Goal: Find specific page/section: Find specific page/section

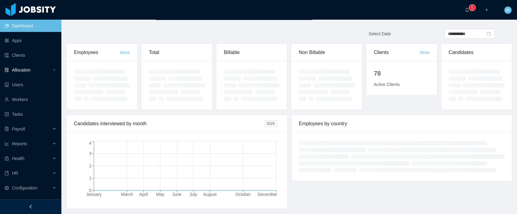
click at [4, 64] on div "Allocation" at bounding box center [30, 70] width 61 height 12
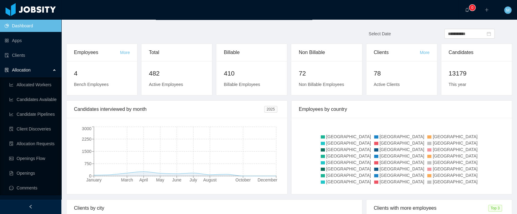
click at [17, 69] on span "Allocation" at bounding box center [21, 69] width 19 height 5
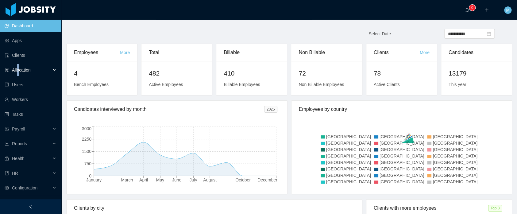
click at [18, 68] on span "Allocation" at bounding box center [21, 69] width 19 height 5
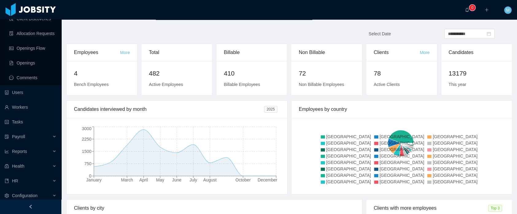
scroll to position [113, 0]
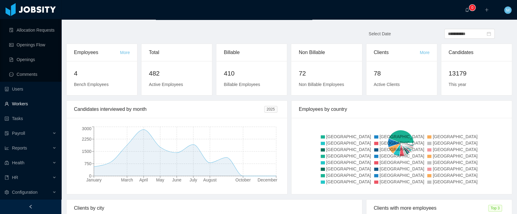
click at [21, 101] on link "Workers" at bounding box center [31, 103] width 52 height 12
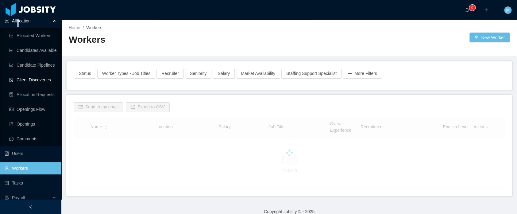
scroll to position [21, 0]
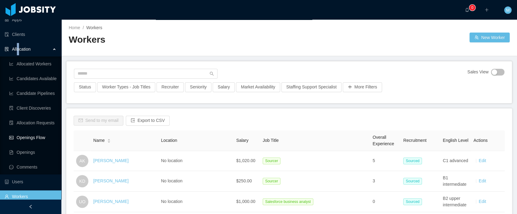
click at [35, 134] on link "Openings Flow" at bounding box center [32, 137] width 47 height 12
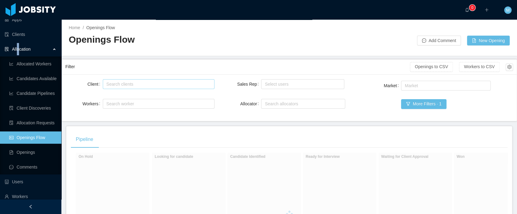
click at [116, 82] on div "Search clients" at bounding box center [157, 84] width 102 height 6
click at [222, 58] on main "Home / Openings Flow / Openings Flow Add Comment New Opening Filter Openings to…" at bounding box center [288, 117] width 455 height 194
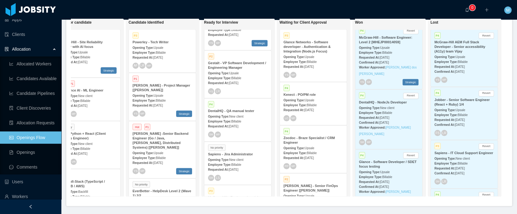
scroll to position [0, 109]
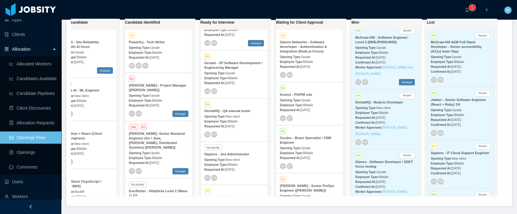
click at [382, 114] on span "Billable" at bounding box center [383, 112] width 10 height 3
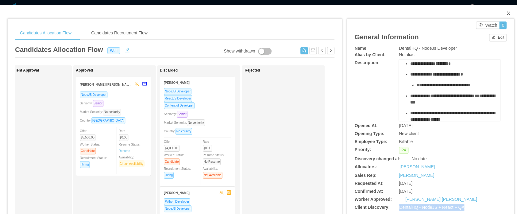
click at [506, 15] on icon "icon: close" at bounding box center [508, 13] width 5 height 5
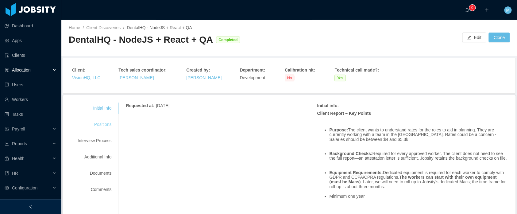
click at [102, 123] on div "Positions" at bounding box center [94, 124] width 48 height 11
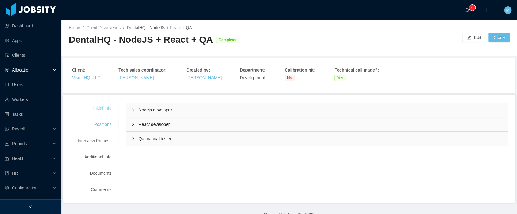
click at [99, 106] on div "Initial Info" at bounding box center [94, 107] width 48 height 11
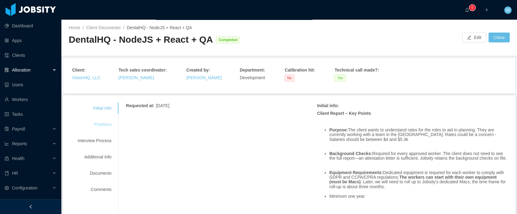
click at [97, 120] on div "Positions" at bounding box center [94, 124] width 48 height 11
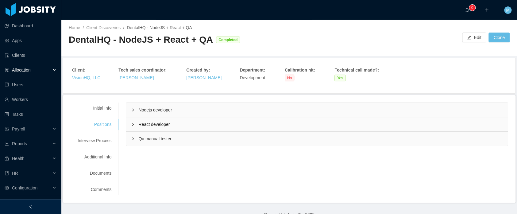
click at [26, 68] on span "Allocation" at bounding box center [21, 69] width 19 height 5
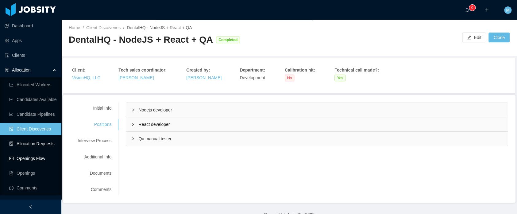
click at [38, 138] on link "Allocation Requests" at bounding box center [32, 143] width 47 height 12
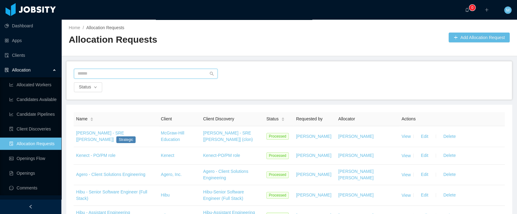
click at [106, 72] on input "text" at bounding box center [145, 74] width 143 height 10
click at [101, 74] on input "******" at bounding box center [145, 74] width 143 height 10
type input "****"
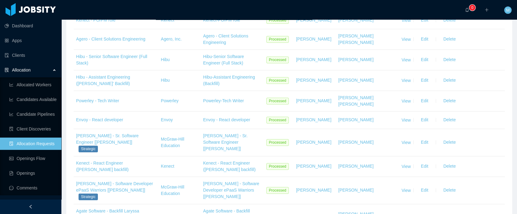
scroll to position [834, 0]
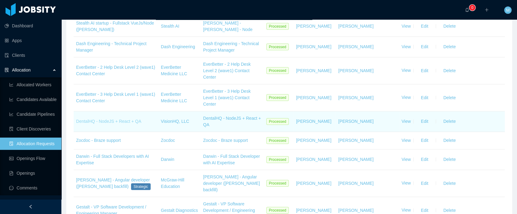
click at [101, 119] on link "DentalHQ - NodeJS + React + QA" at bounding box center [108, 121] width 65 height 5
